Goal: Information Seeking & Learning: Learn about a topic

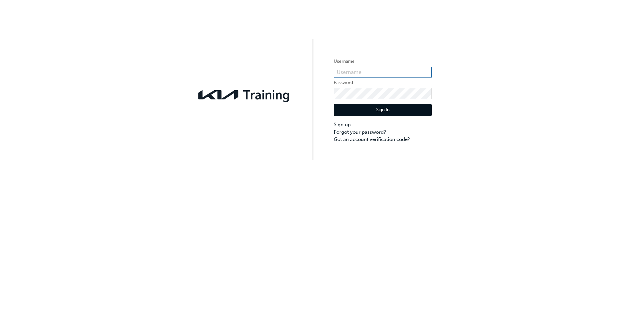
type input "[EMAIL_ADDRESS][DOMAIN_NAME]"
click at [386, 108] on button "Sign In" at bounding box center [383, 110] width 98 height 12
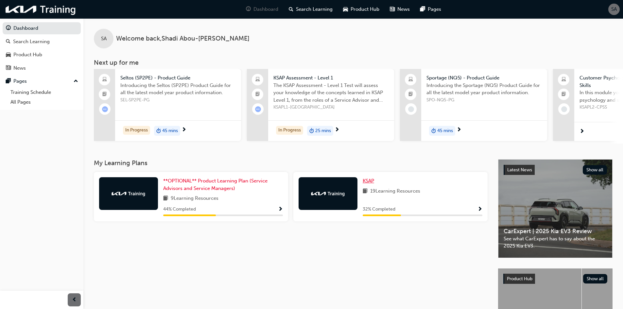
click at [368, 183] on span "KSAP" at bounding box center [367, 181] width 11 height 6
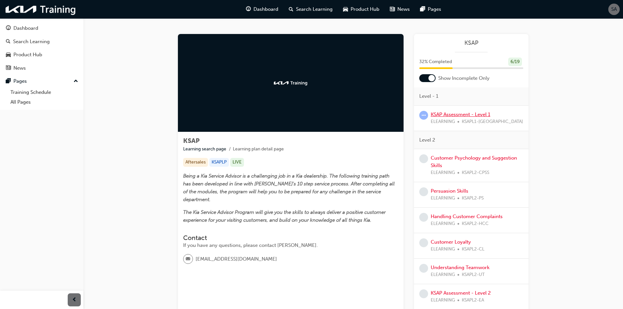
click at [459, 113] on link "KSAP Assessment - Level 1" at bounding box center [459, 114] width 59 height 6
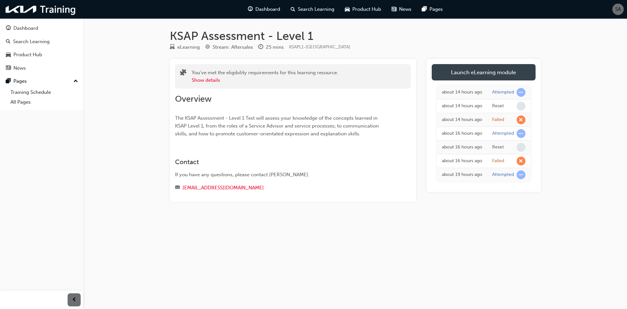
click at [439, 70] on link "Launch eLearning module" at bounding box center [484, 72] width 104 height 16
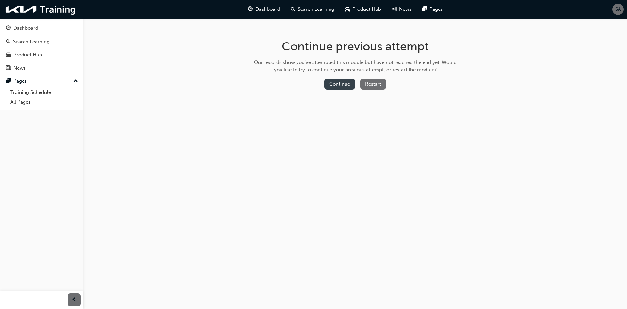
click at [343, 87] on button "Continue" at bounding box center [339, 84] width 31 height 11
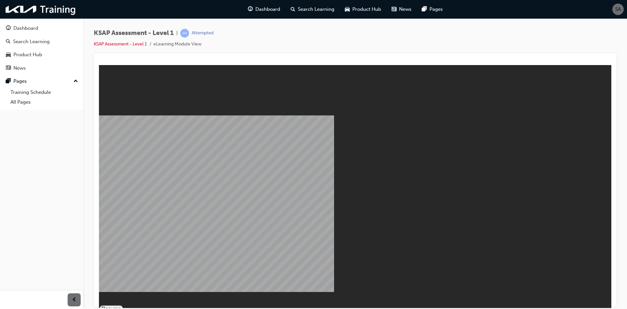
click at [124, 305] on button "Resume" at bounding box center [111, 309] width 25 height 8
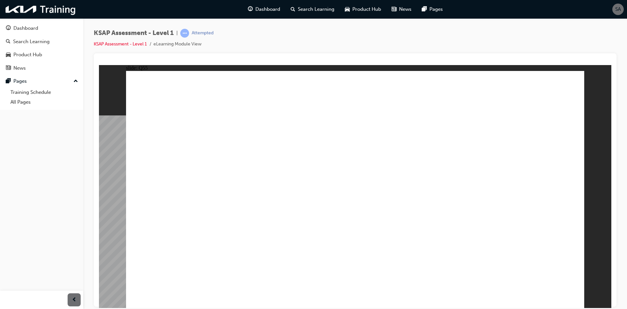
radio input "true"
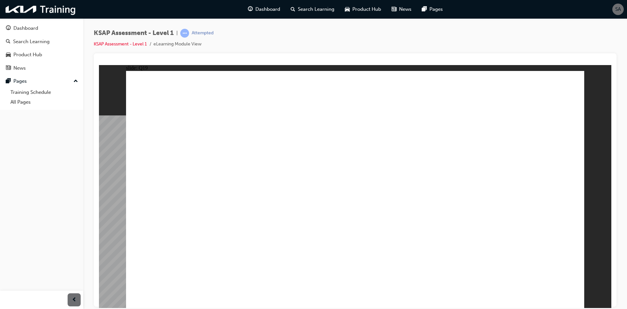
radio input "true"
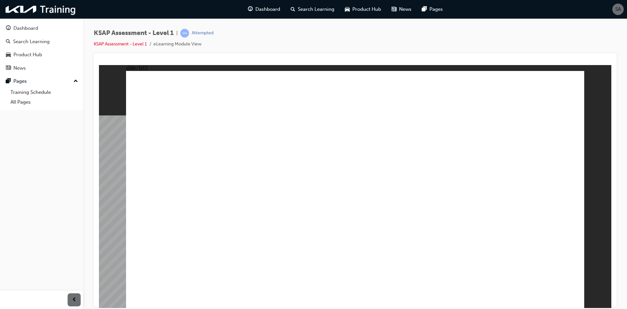
radio input "true"
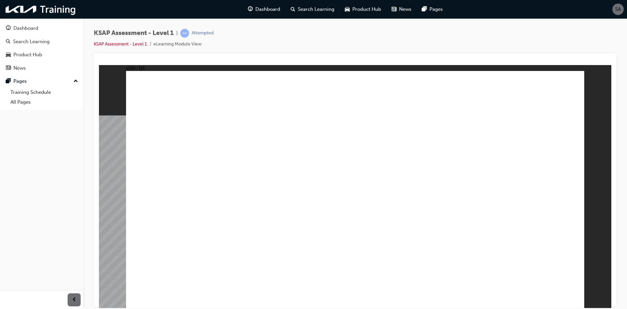
radio input "true"
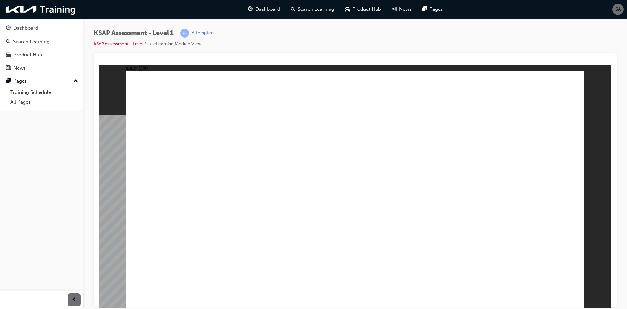
radio input "true"
drag, startPoint x: 540, startPoint y: 287, endPoint x: 541, endPoint y: 292, distance: 5.4
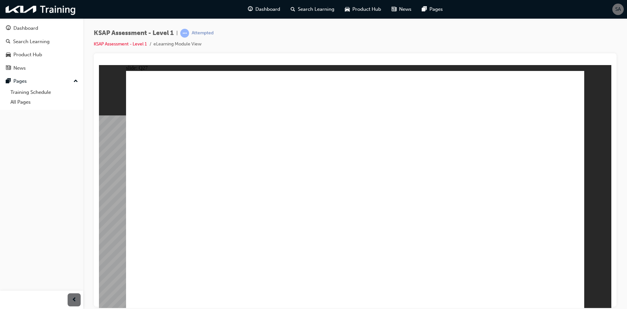
radio input "true"
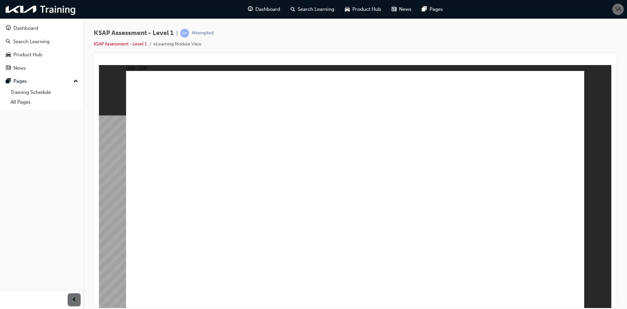
radio input "true"
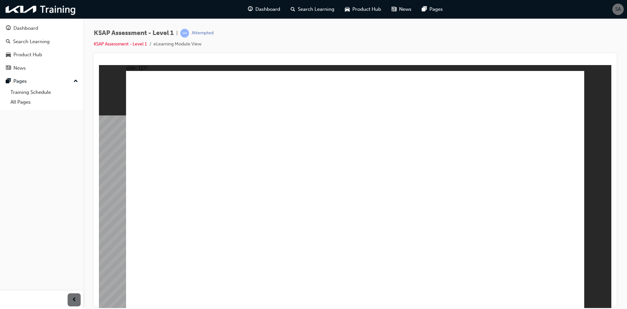
radio input "true"
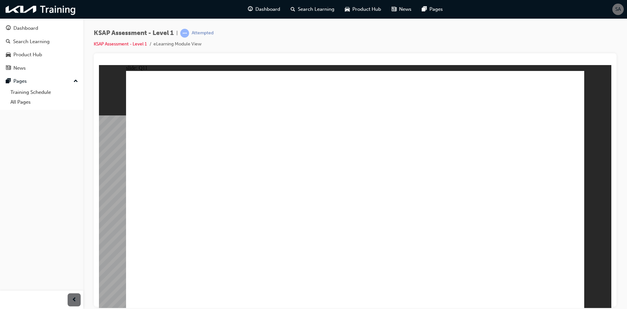
radio input "true"
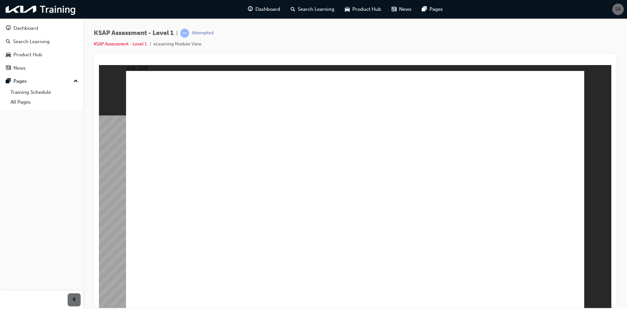
radio input "true"
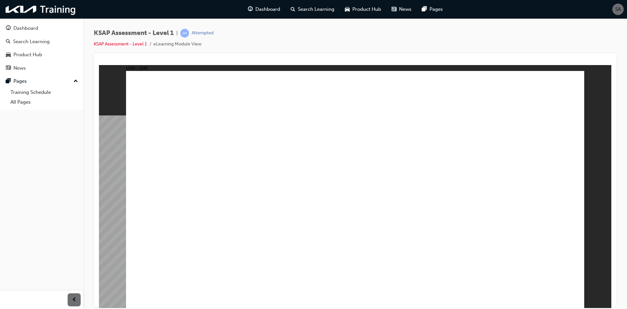
radio input "true"
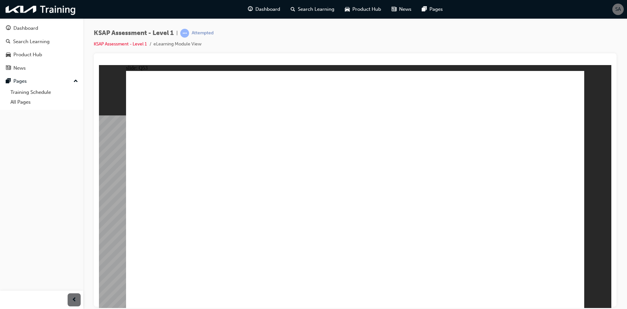
radio input "true"
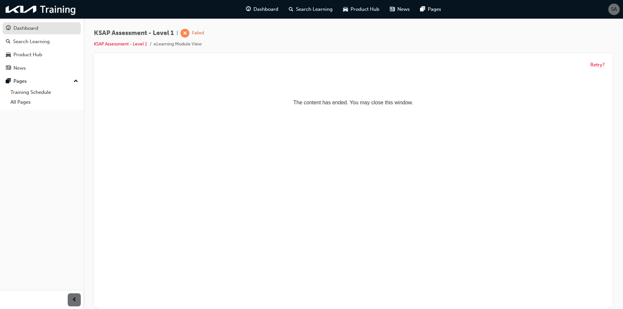
click at [53, 28] on div "Dashboard" at bounding box center [42, 28] width 72 height 8
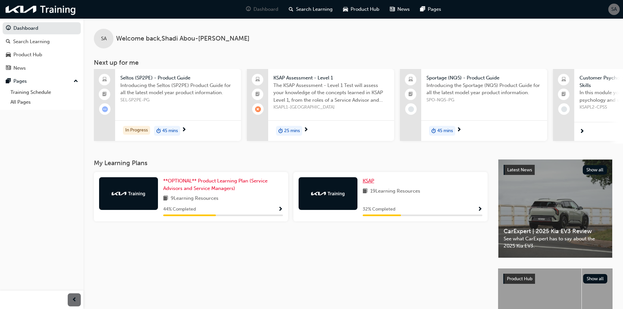
click at [374, 181] on span "KSAP" at bounding box center [367, 181] width 11 height 6
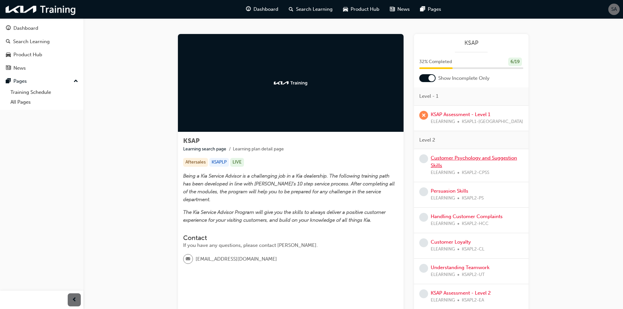
click at [453, 157] on link "Customer Psychology and Suggestion Skills" at bounding box center [473, 161] width 86 height 13
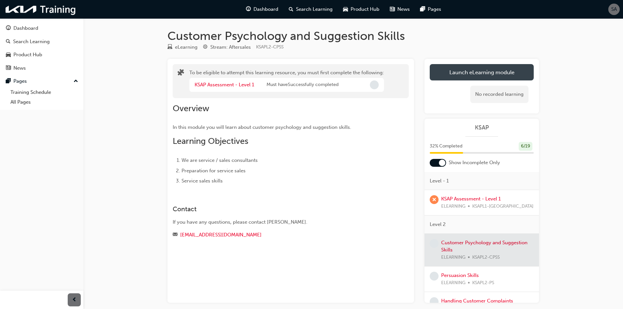
click at [476, 77] on button "Launch eLearning module" at bounding box center [481, 72] width 104 height 16
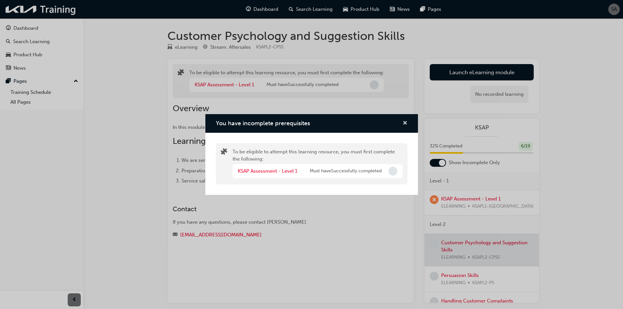
click at [406, 124] on span "cross-icon" at bounding box center [404, 124] width 5 height 6
